Goal: Task Accomplishment & Management: Manage account settings

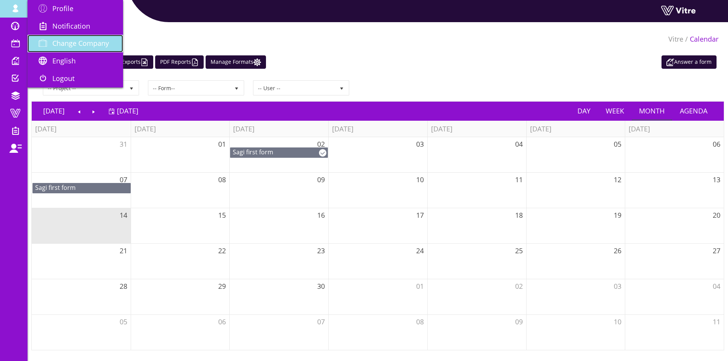
click at [63, 41] on span "Change Company" at bounding box center [80, 43] width 57 height 9
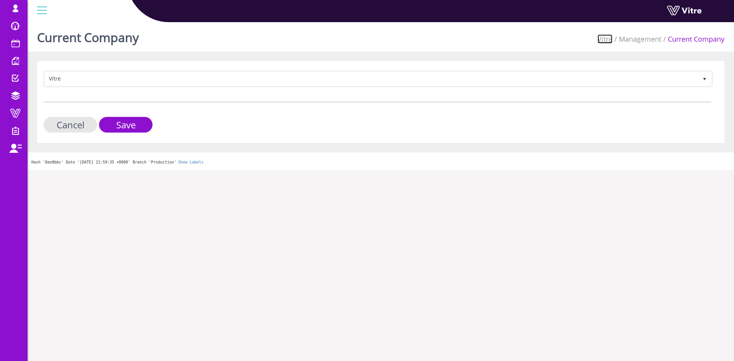
click at [607, 43] on link "Vitre" at bounding box center [604, 38] width 15 height 9
